Goal: Transaction & Acquisition: Purchase product/service

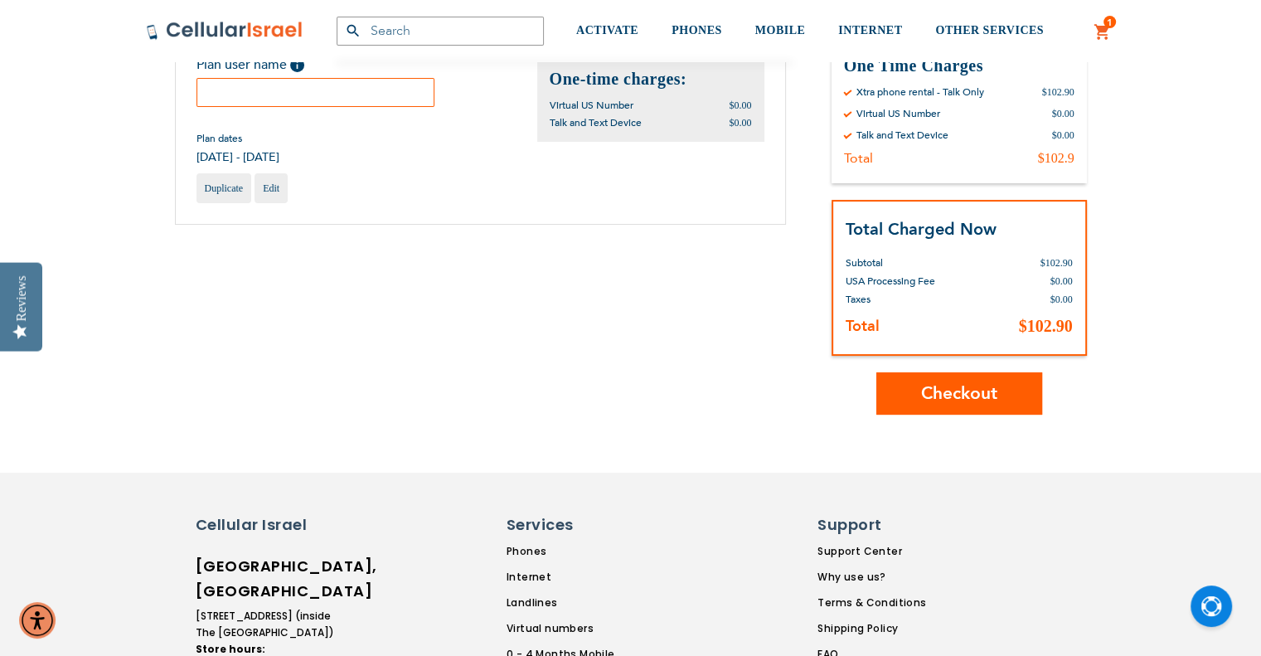
scroll to position [249, 0]
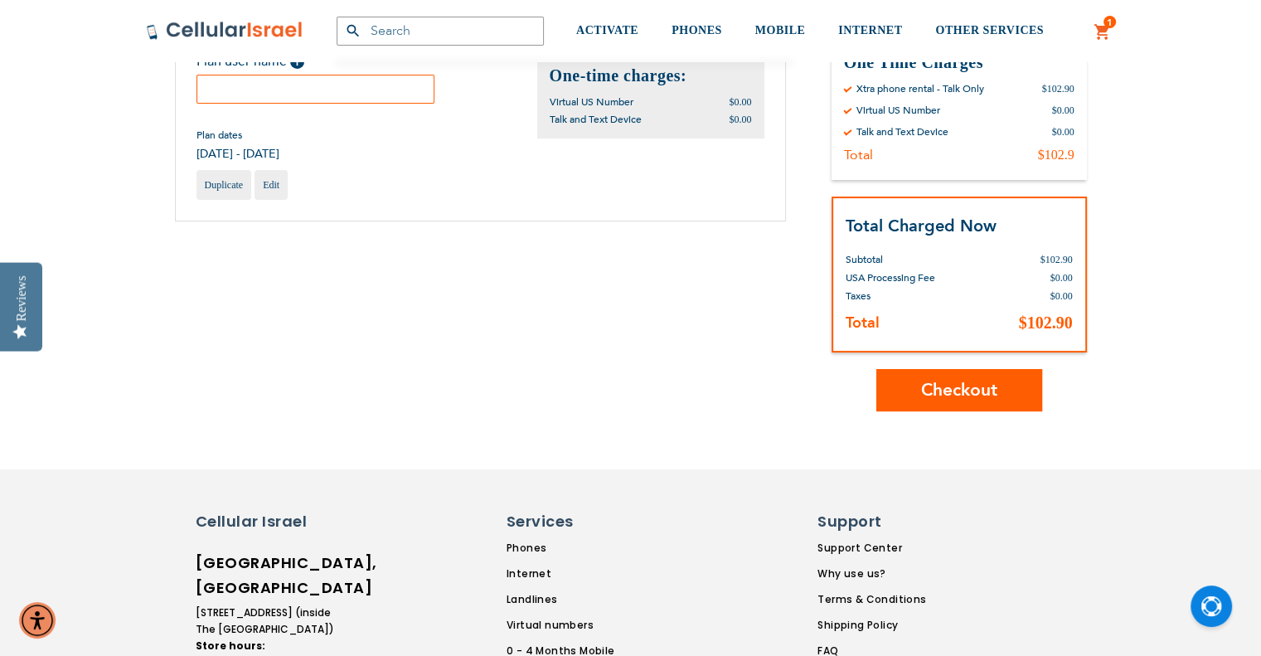
click at [269, 95] on input "text" at bounding box center [315, 89] width 239 height 29
type input "yt"
click at [993, 388] on span "Checkout" at bounding box center [959, 390] width 76 height 24
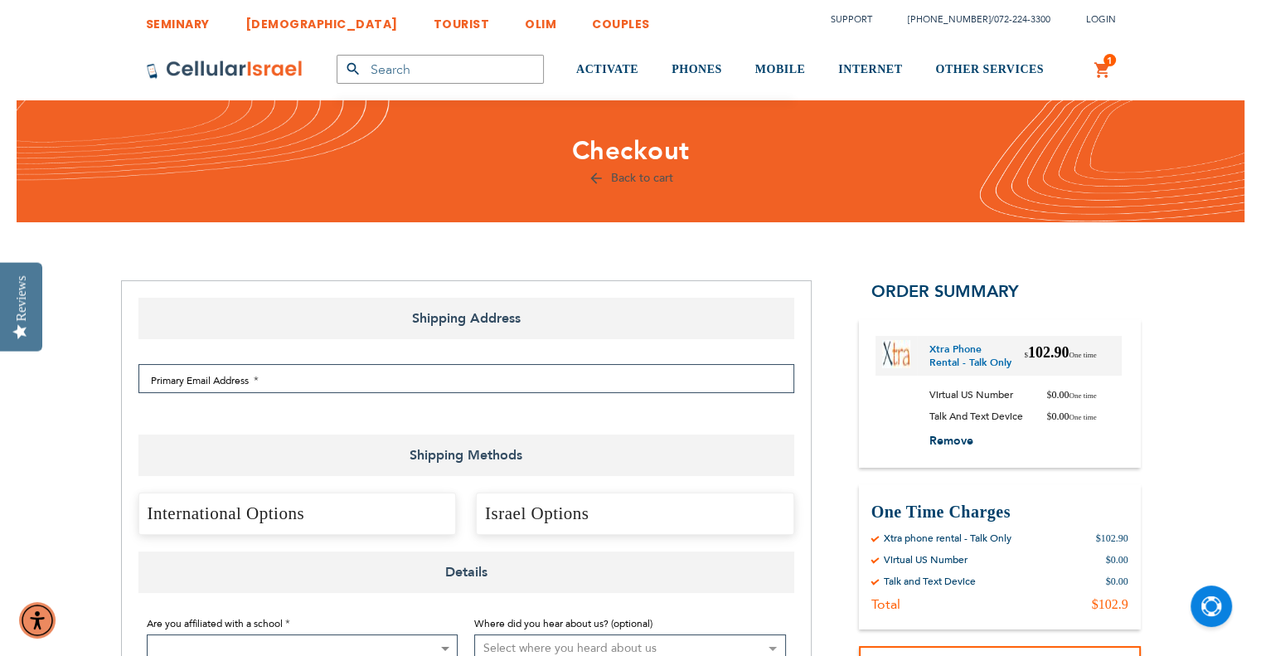
select select "US"
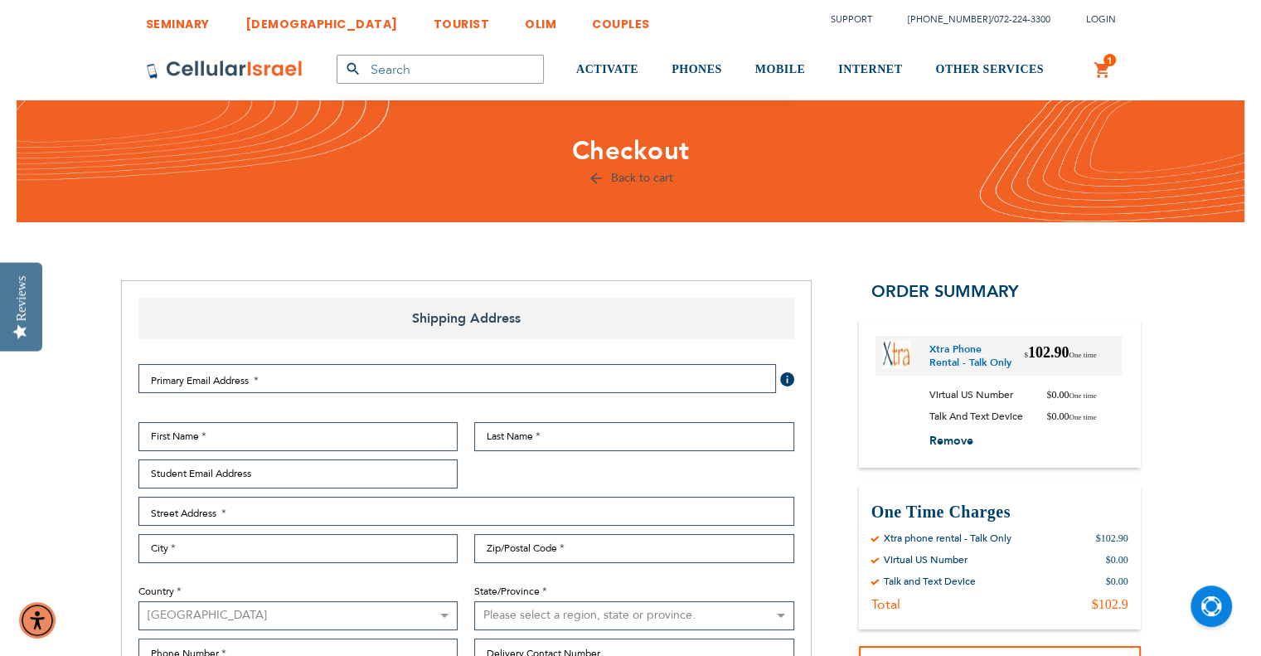
checkbox input "false"
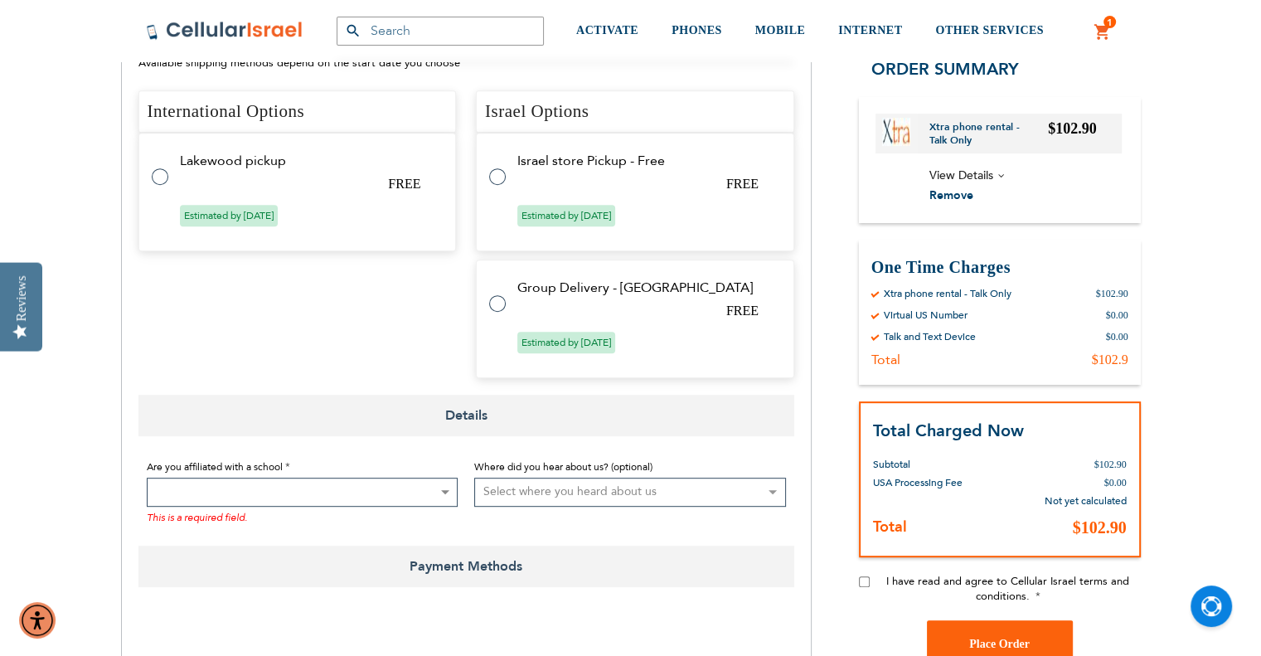
scroll to position [829, 0]
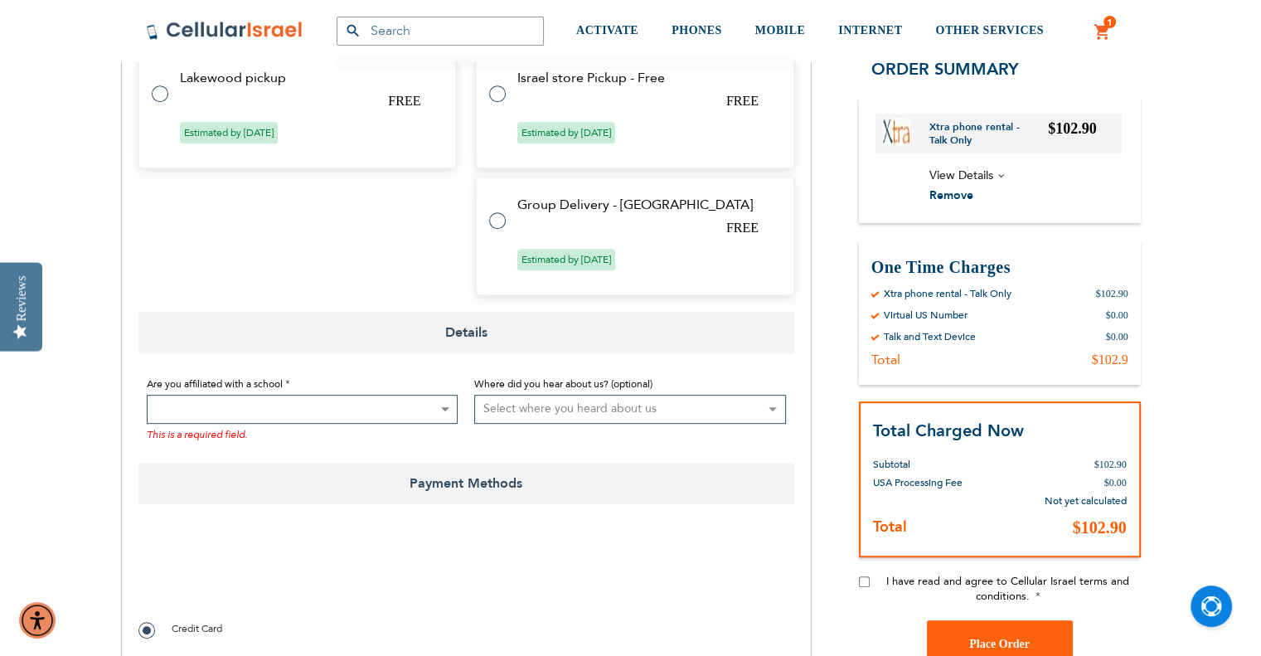
click at [158, 84] on label at bounding box center [168, 84] width 33 height 0
radio input "true"
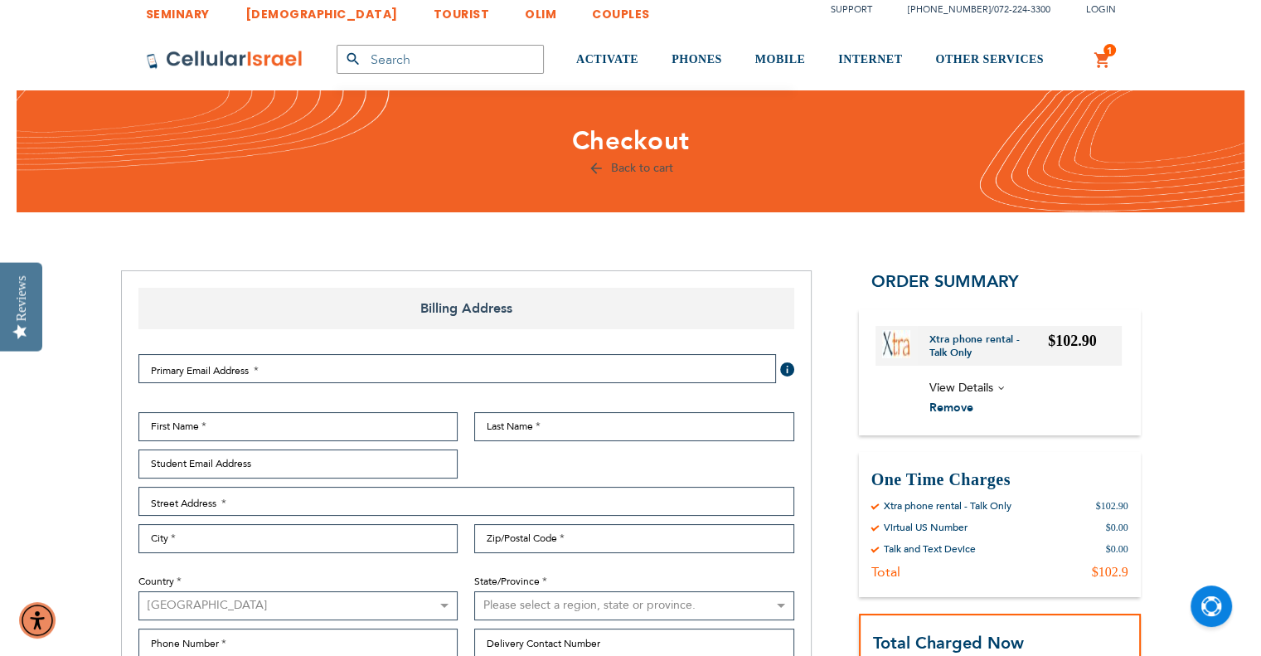
scroll to position [0, 0]
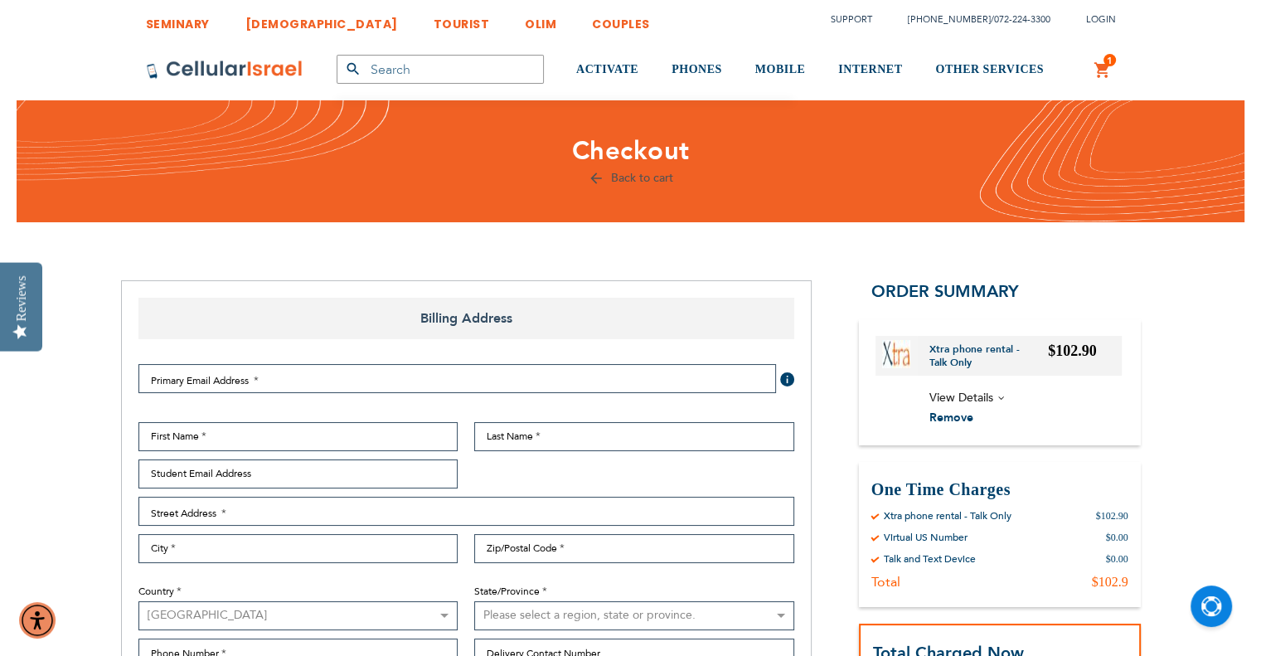
click at [199, 67] on img at bounding box center [225, 70] width 158 height 20
